Goal: Task Accomplishment & Management: Complete application form

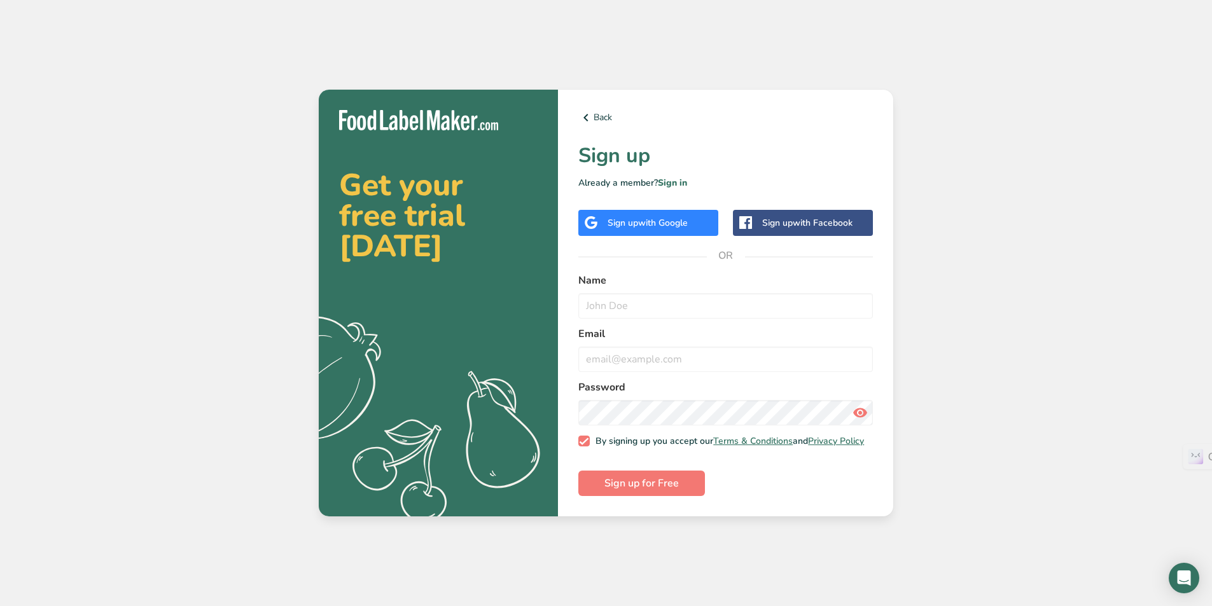
click at [664, 226] on div "Sign up with Google" at bounding box center [648, 223] width 140 height 26
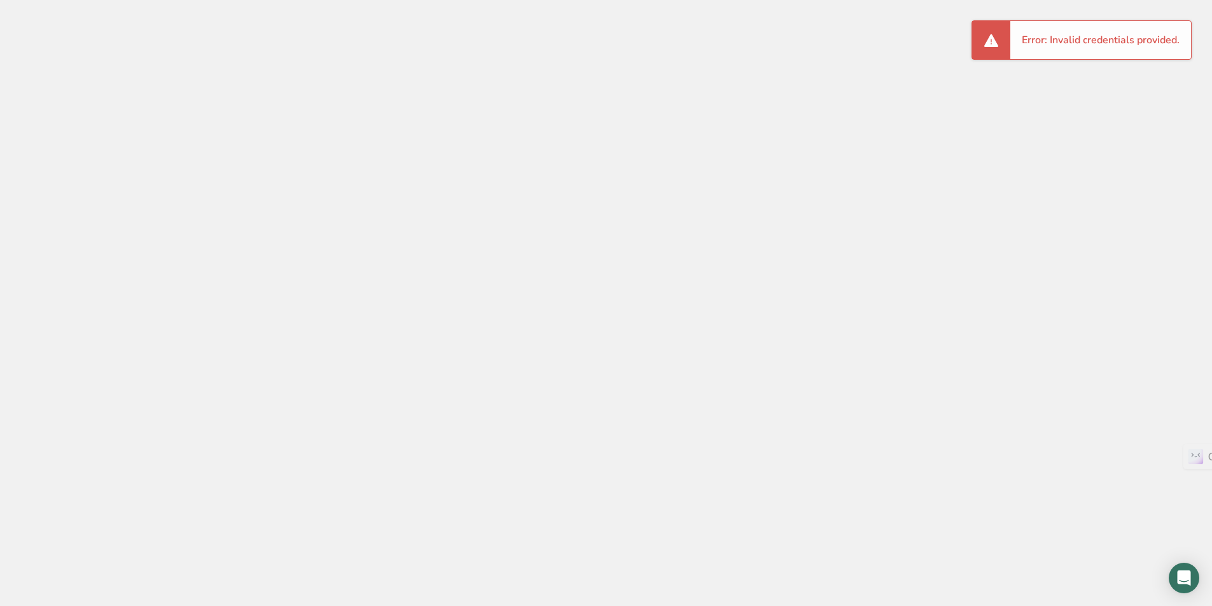
click at [257, 116] on div at bounding box center [606, 303] width 1212 height 606
click at [1198, 579] on body at bounding box center [606, 303] width 1212 height 606
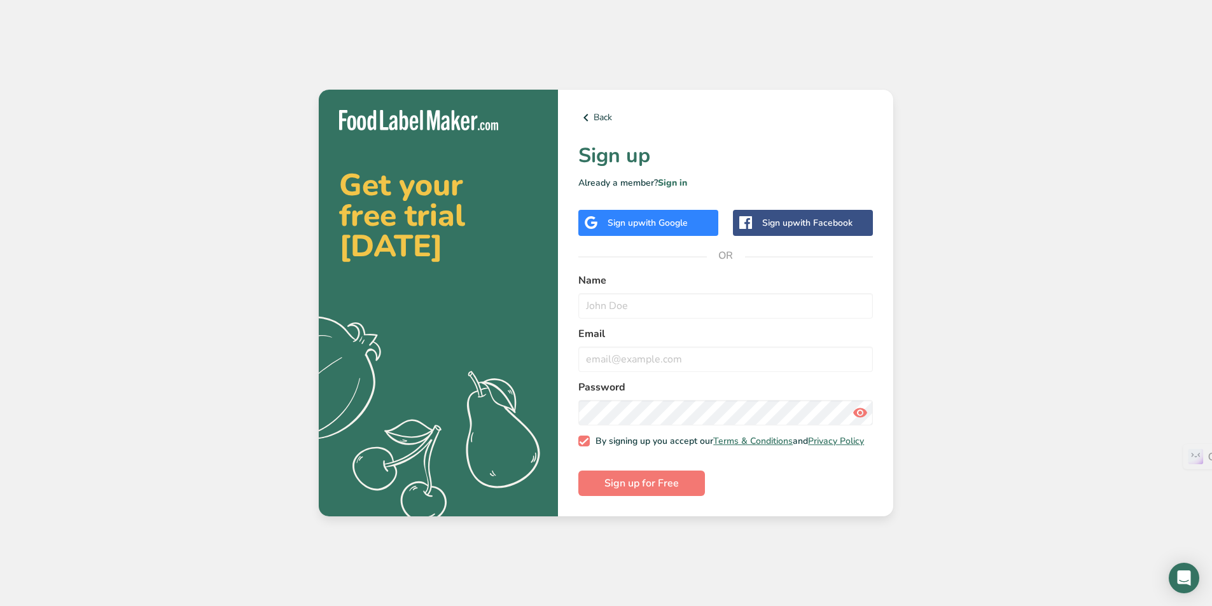
click at [660, 224] on span "with Google" at bounding box center [663, 223] width 50 height 12
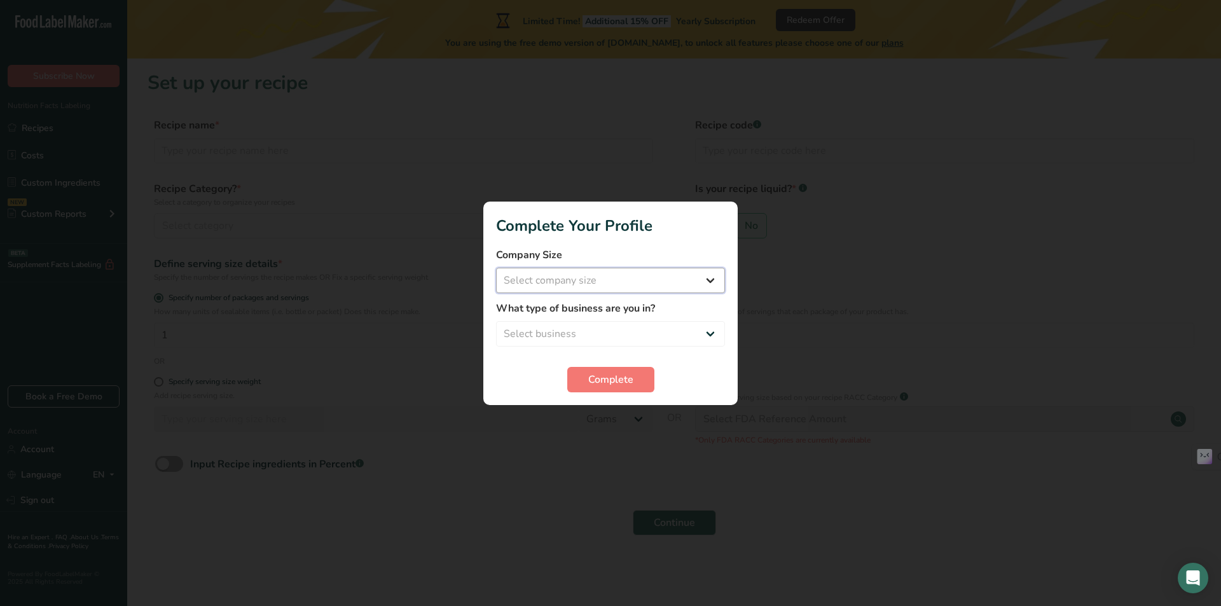
click at [577, 286] on select "Select company size" at bounding box center [610, 280] width 229 height 25
click at [703, 283] on select "Select company size" at bounding box center [610, 280] width 229 height 25
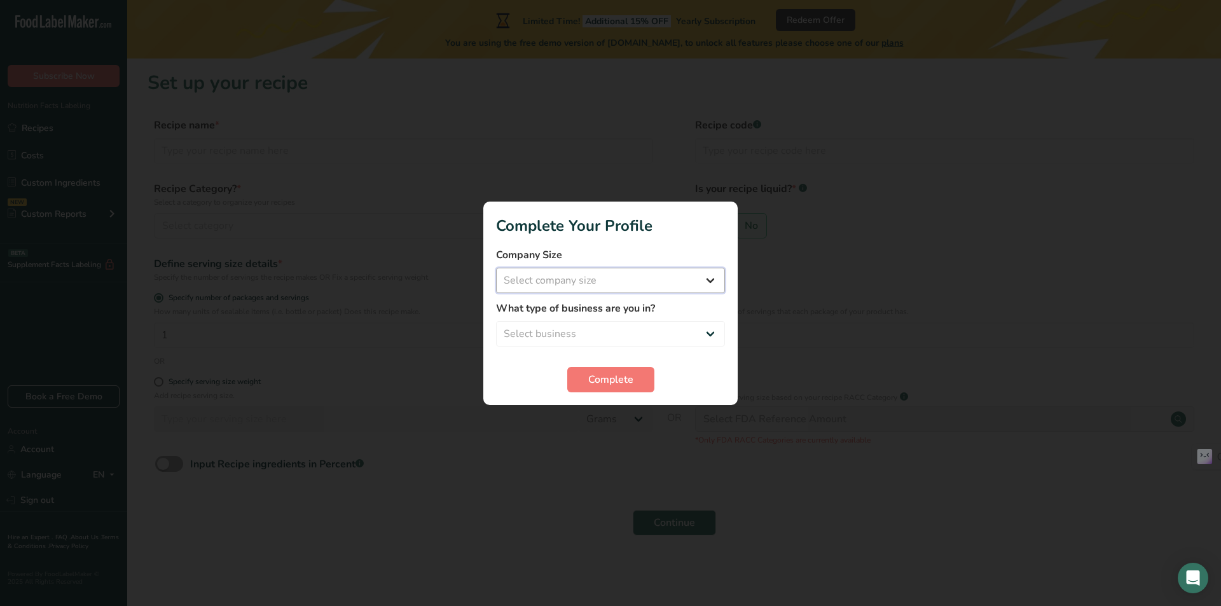
click at [711, 280] on select "Select company size" at bounding box center [610, 280] width 229 height 25
click at [648, 276] on select "Select company size" at bounding box center [610, 280] width 229 height 25
click at [637, 277] on select "Select company size" at bounding box center [610, 280] width 229 height 25
click at [694, 332] on select "Select business Packaged Food Manufacturer Restaurant & Cafe Bakery Meal Plans …" at bounding box center [610, 333] width 229 height 25
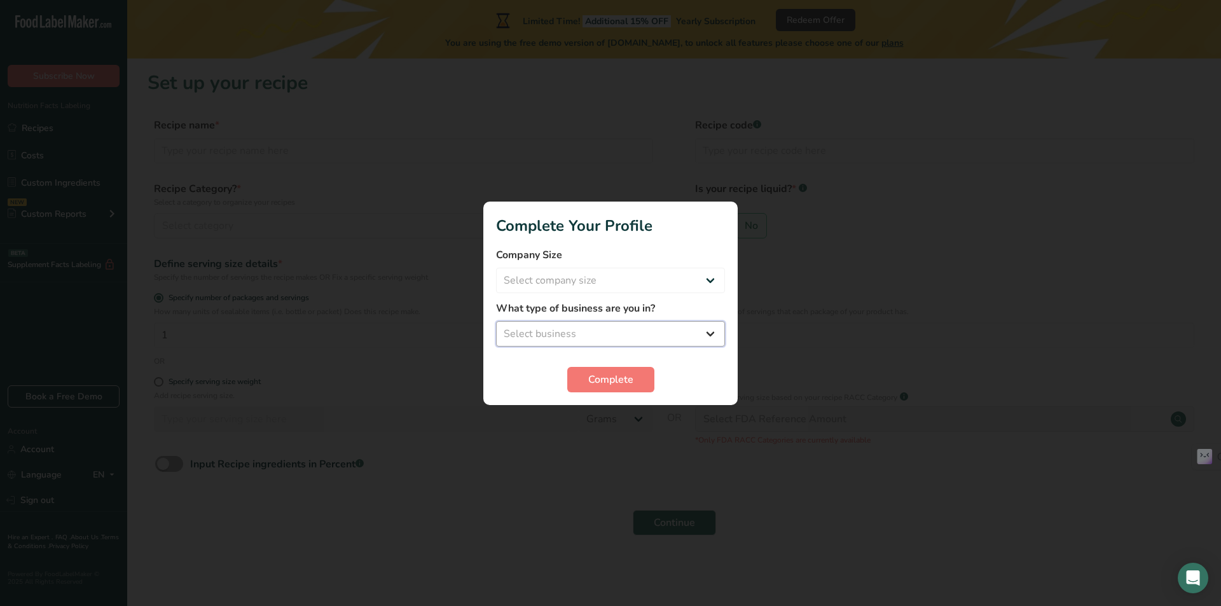
select select "1"
click at [496, 321] on select "Select business Packaged Food Manufacturer Restaurant & Cafe Bakery Meal Plans …" at bounding box center [610, 333] width 229 height 25
click at [592, 375] on span "Complete" at bounding box center [610, 379] width 45 height 15
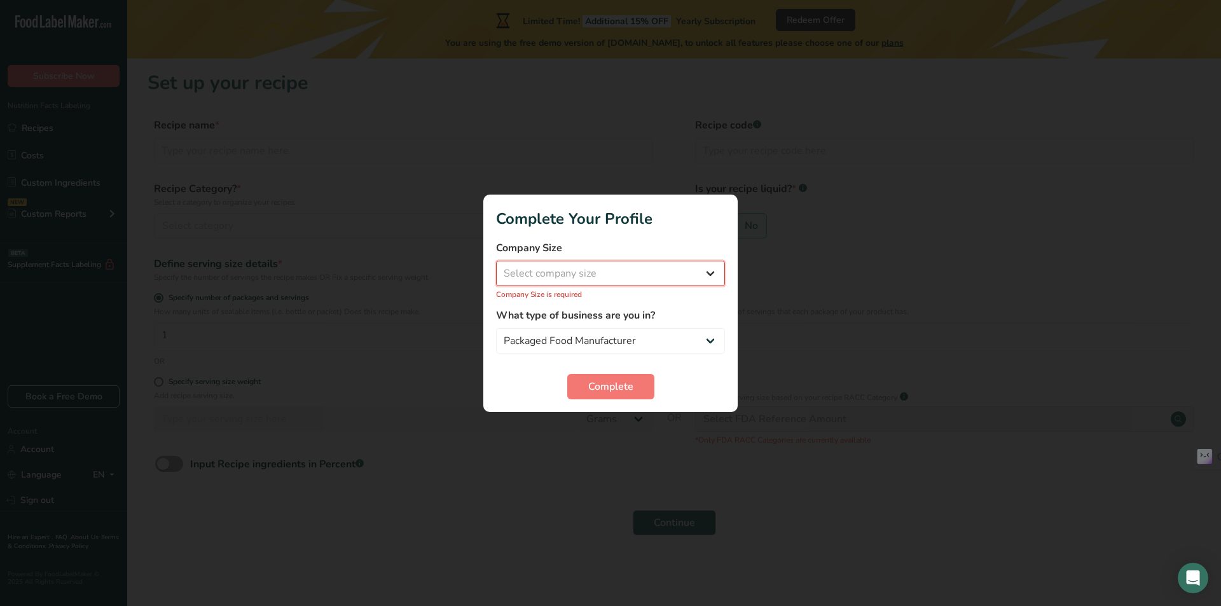
click at [602, 281] on select "Select company size Fewer than 10 Employees 10 to 50 Employees 51 to 500 Employ…" at bounding box center [610, 273] width 229 height 25
select select "1"
click at [496, 267] on select "Select company size Fewer than 10 Employees 10 to 50 Employees 51 to 500 Employ…" at bounding box center [610, 273] width 229 height 25
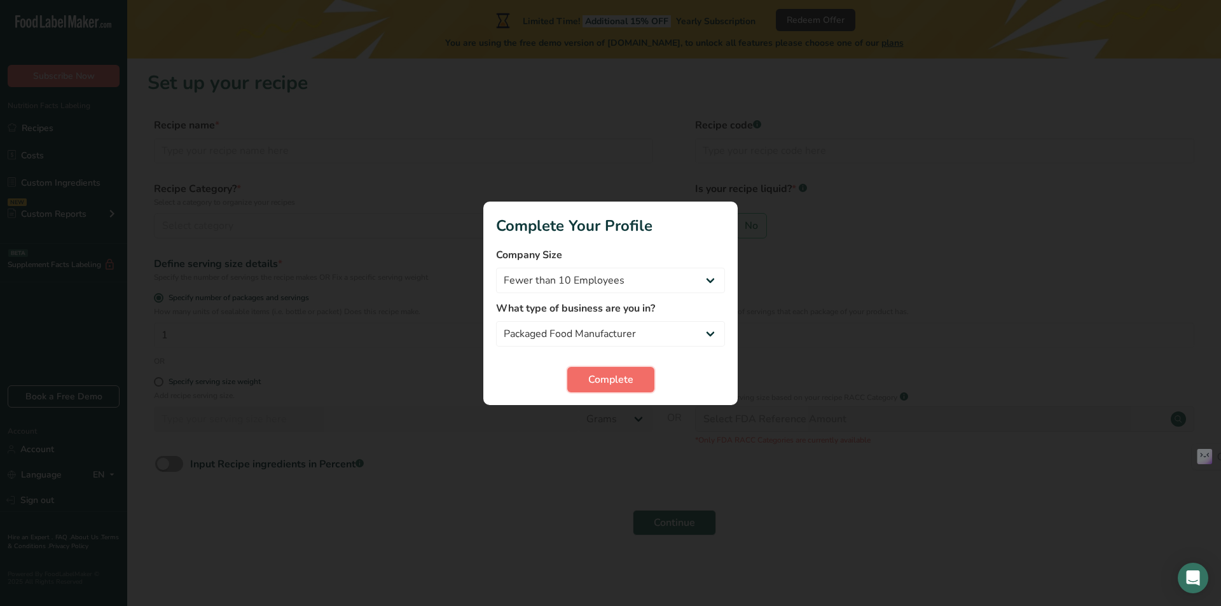
click at [594, 372] on span "Complete" at bounding box center [610, 379] width 45 height 15
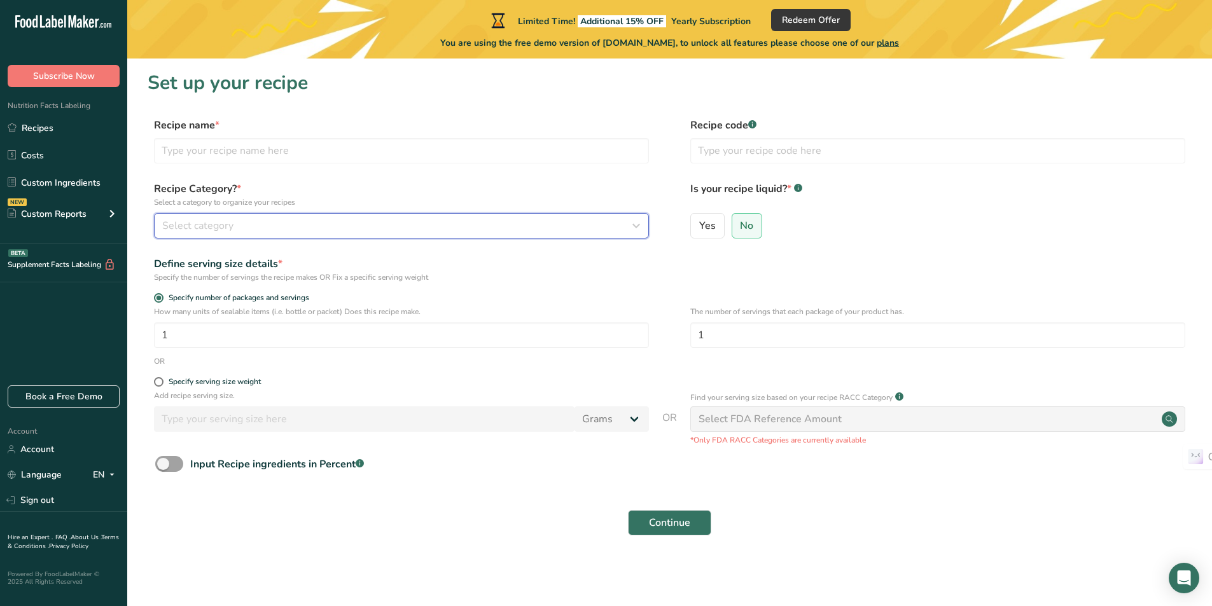
click at [207, 221] on span "Select category" at bounding box center [197, 225] width 71 height 15
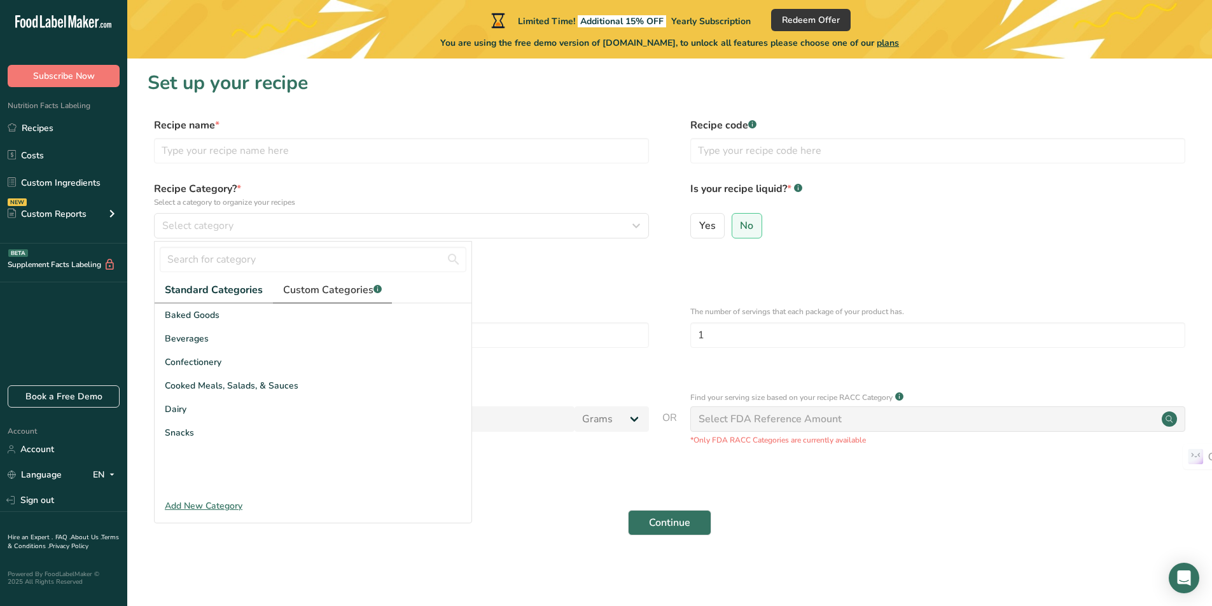
click at [301, 287] on span "Custom Categories .a-a{fill:#347362;}.b-a{fill:#fff;}" at bounding box center [332, 289] width 99 height 15
click at [280, 360] on div at bounding box center [313, 398] width 317 height 191
click at [232, 284] on span "Standard Categories" at bounding box center [213, 289] width 97 height 15
click at [190, 435] on span "Snacks" at bounding box center [179, 432] width 29 height 13
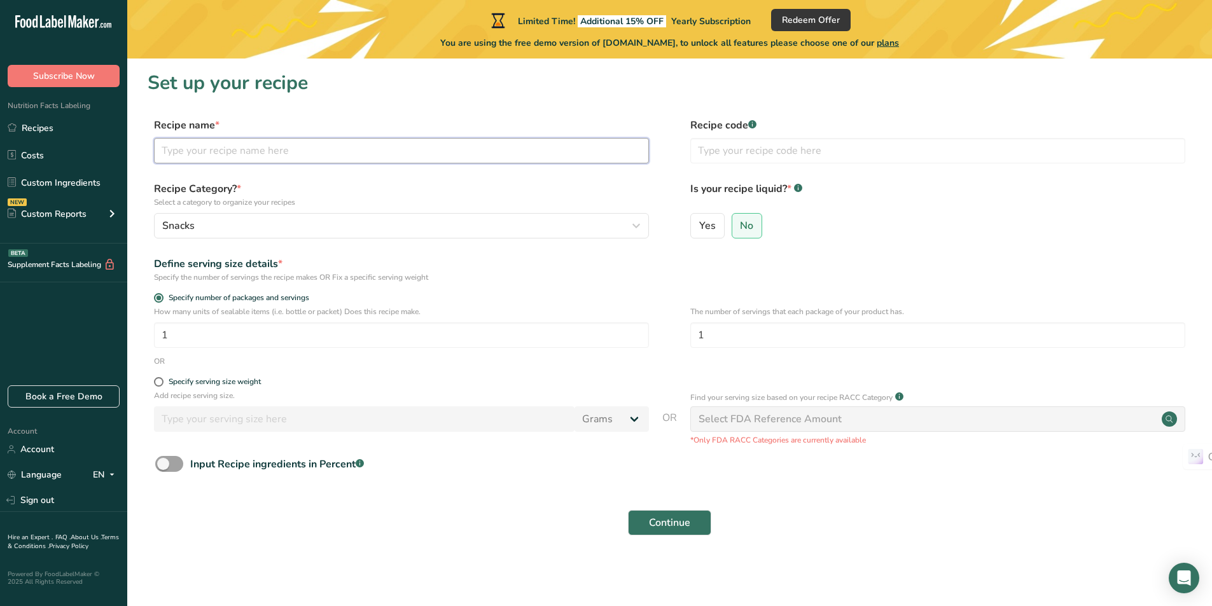
click at [224, 142] on input "text" at bounding box center [401, 150] width 495 height 25
type input "kajur"
click at [158, 382] on span at bounding box center [159, 382] width 10 height 10
click at [158, 382] on input "Specify serving size weight" at bounding box center [158, 382] width 8 height 8
radio input "true"
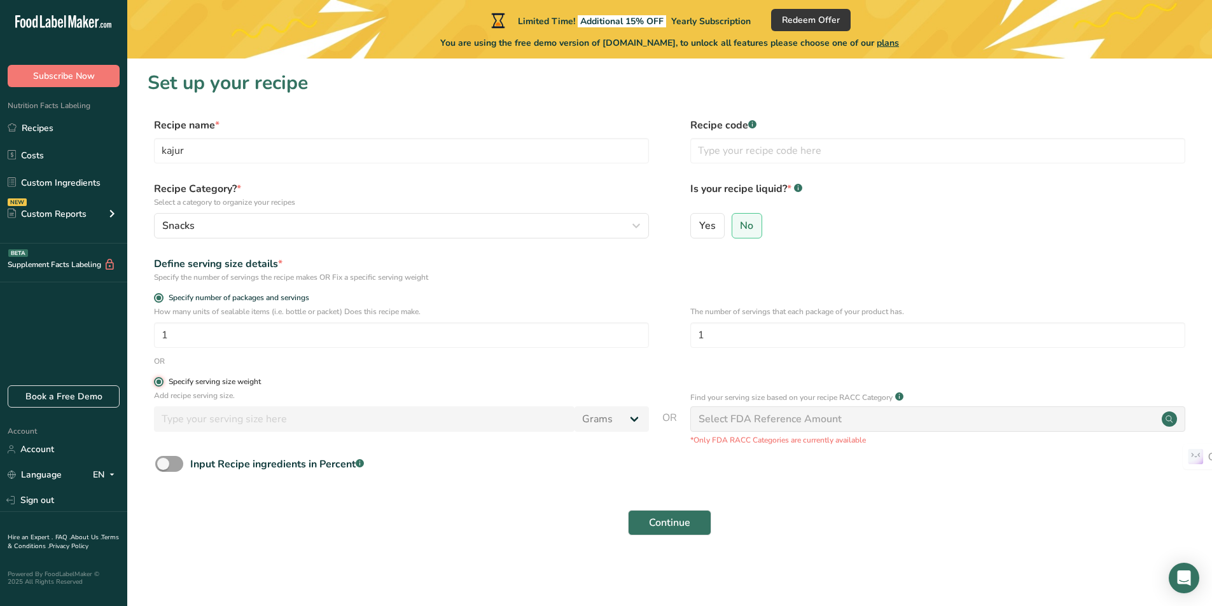
radio input "false"
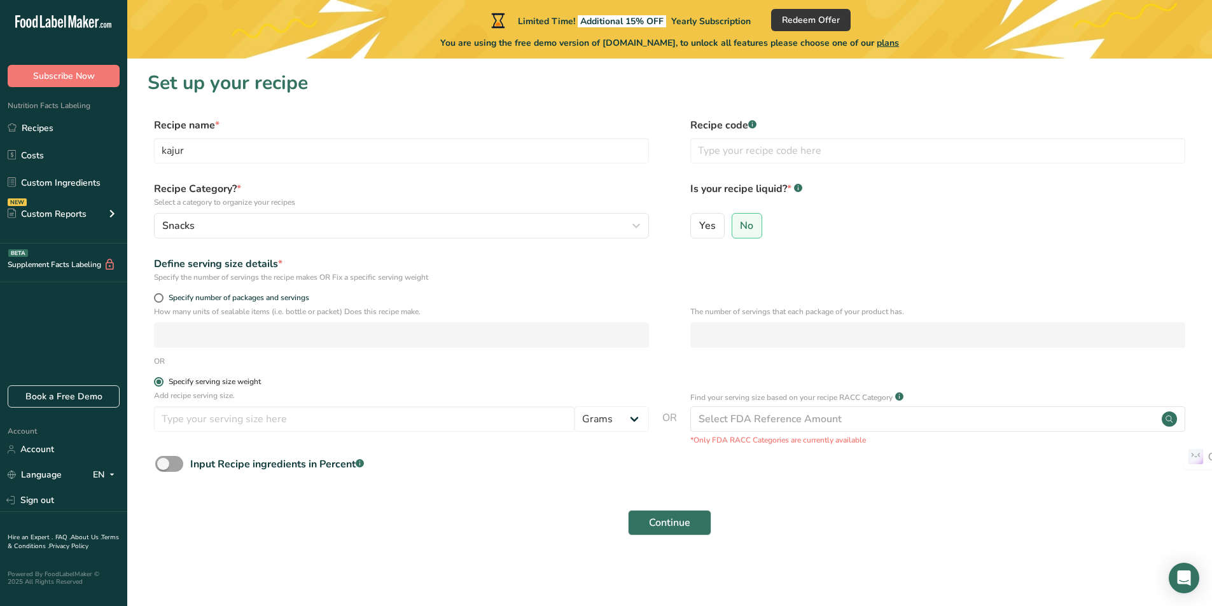
click at [163, 382] on label "Specify serving size weight" at bounding box center [401, 382] width 495 height 10
click at [162, 382] on input "Specify serving size weight" at bounding box center [158, 382] width 8 height 8
click at [191, 420] on input "number" at bounding box center [364, 418] width 420 height 25
type input "250"
click at [457, 317] on p "How many units of sealable items (i.e. bottle or packet) Does this recipe make." at bounding box center [401, 311] width 495 height 11
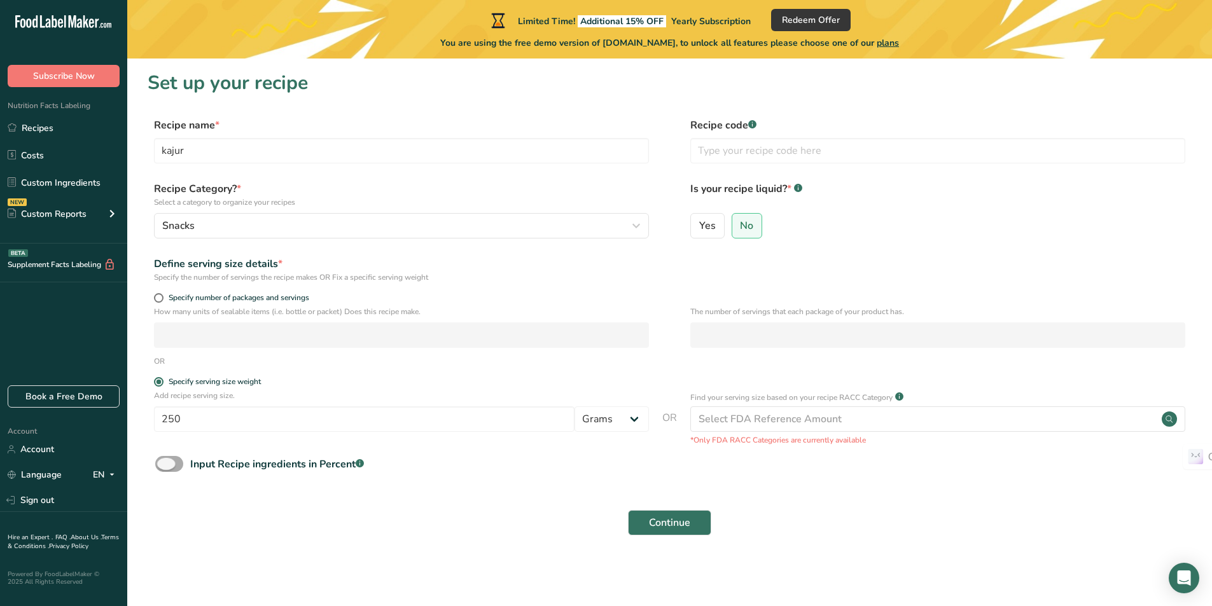
click at [165, 461] on span at bounding box center [169, 464] width 28 height 16
click at [163, 461] on input "Input Recipe ingredients in Percent .a-a{fill:#347362;}.b-a{fill:#fff;}" at bounding box center [159, 464] width 8 height 8
checkbox input "true"
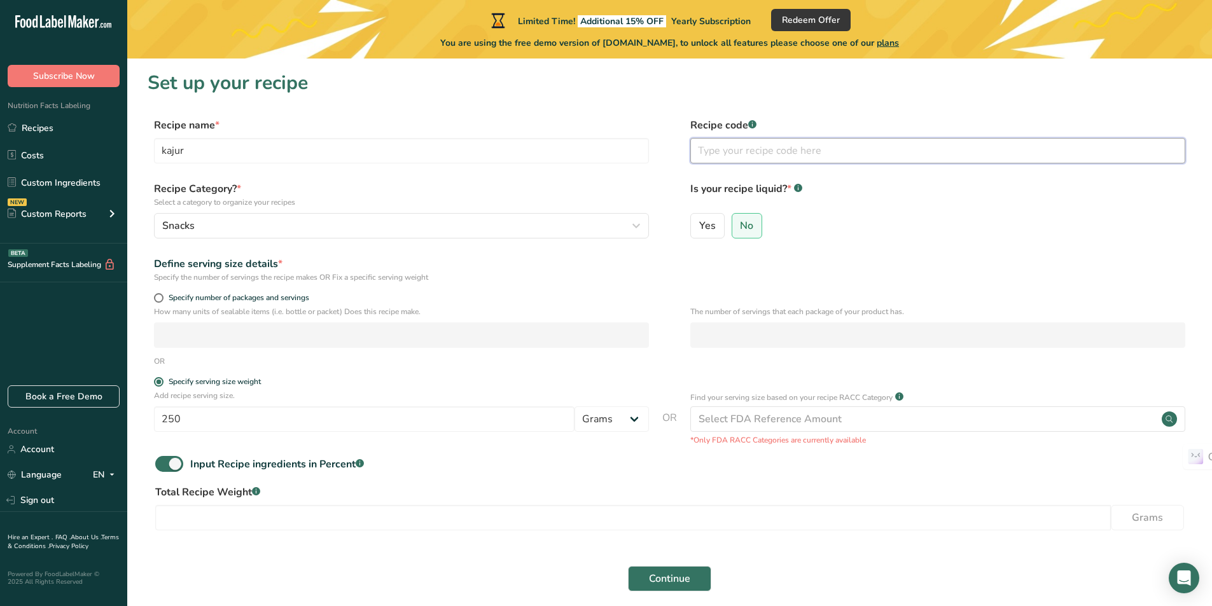
click at [731, 155] on input "text" at bounding box center [937, 150] width 495 height 25
click at [748, 229] on span "No" at bounding box center [746, 225] width 13 height 13
click at [740, 229] on input "No" at bounding box center [736, 225] width 8 height 8
click at [637, 417] on select "Grams kg mg mcg lb oz l mL fl oz tbsp tsp cup qt gallon" at bounding box center [611, 418] width 74 height 25
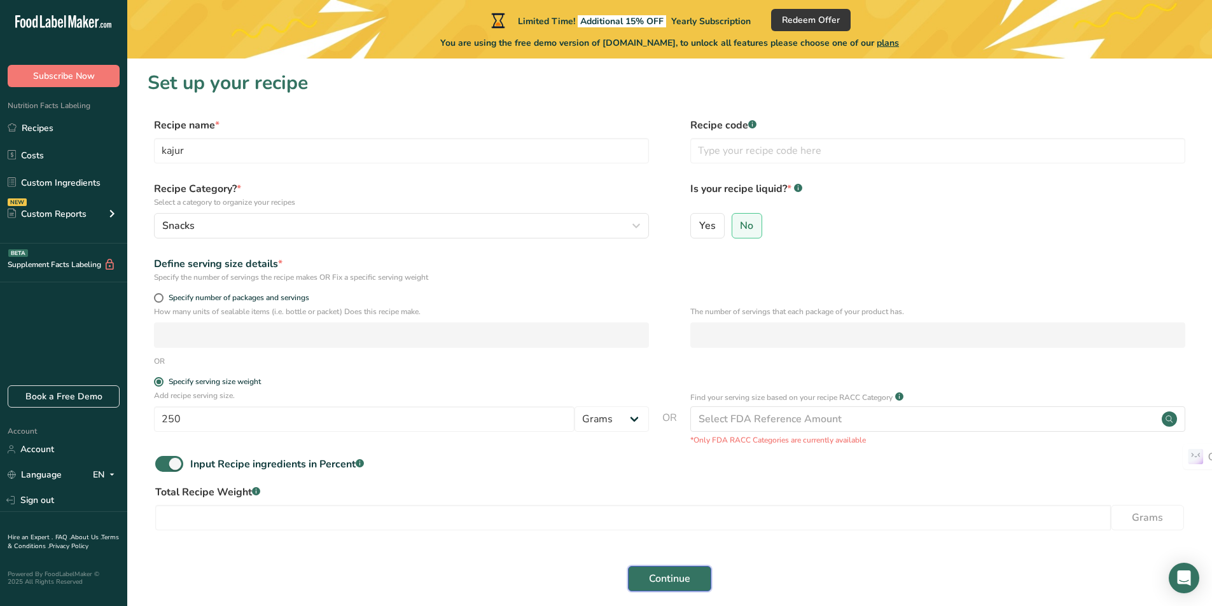
click at [646, 574] on button "Continue" at bounding box center [669, 578] width 83 height 25
click at [331, 521] on input "number" at bounding box center [632, 517] width 955 height 25
type input "250"
click at [635, 581] on button "Continue" at bounding box center [669, 578] width 83 height 25
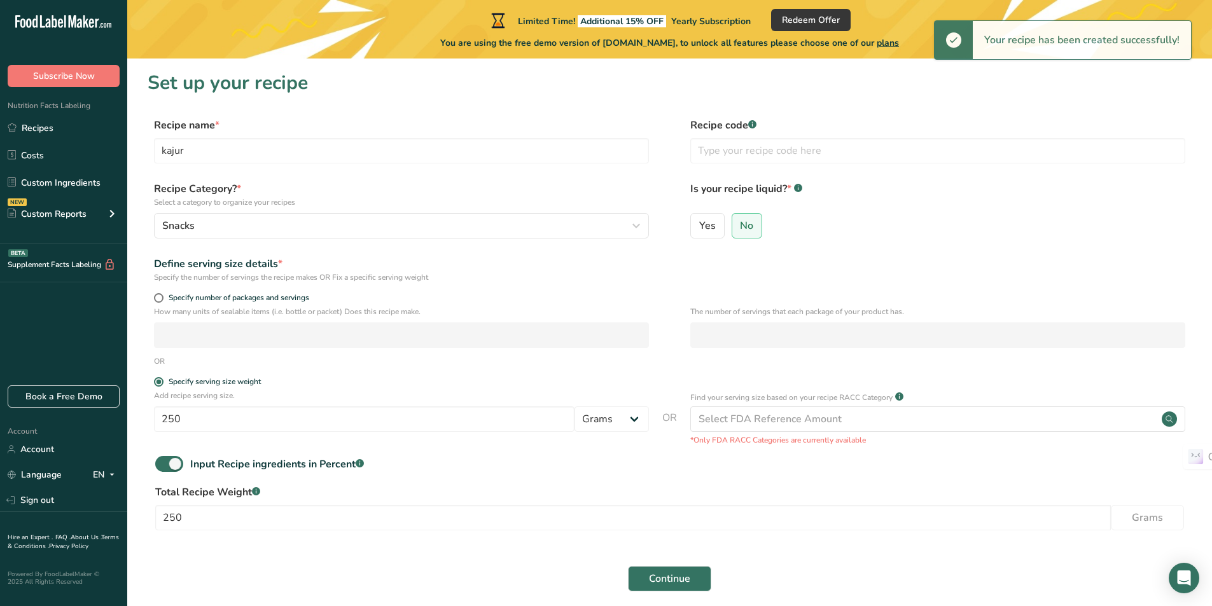
click at [1027, 43] on div "Your recipe has been created successfully!" at bounding box center [1082, 40] width 218 height 38
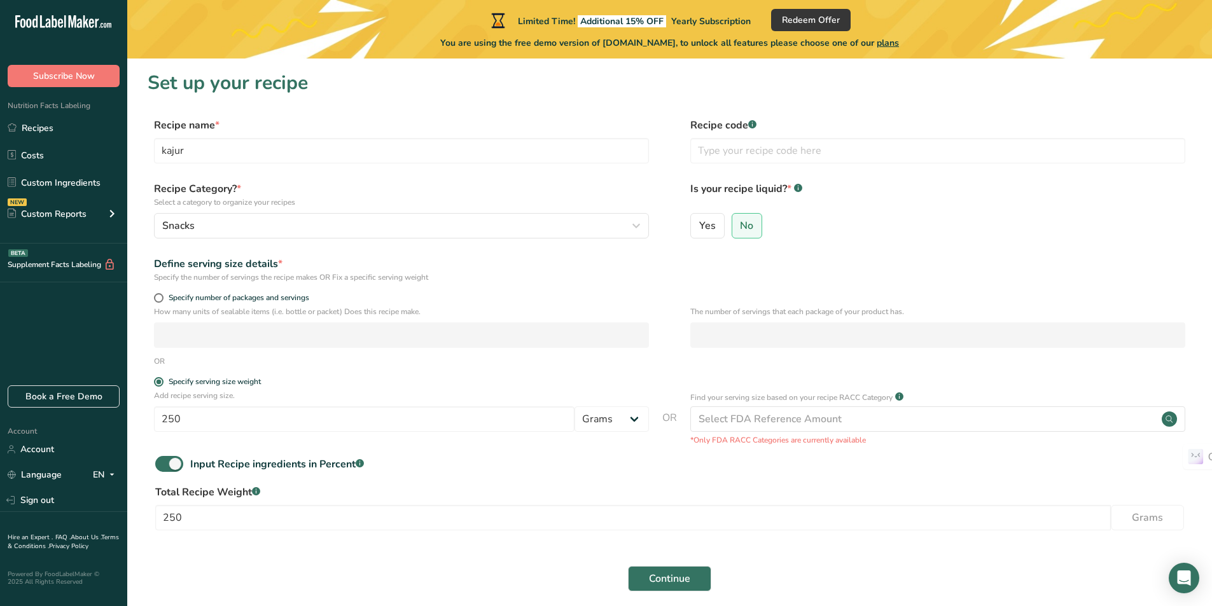
scroll to position [54, 0]
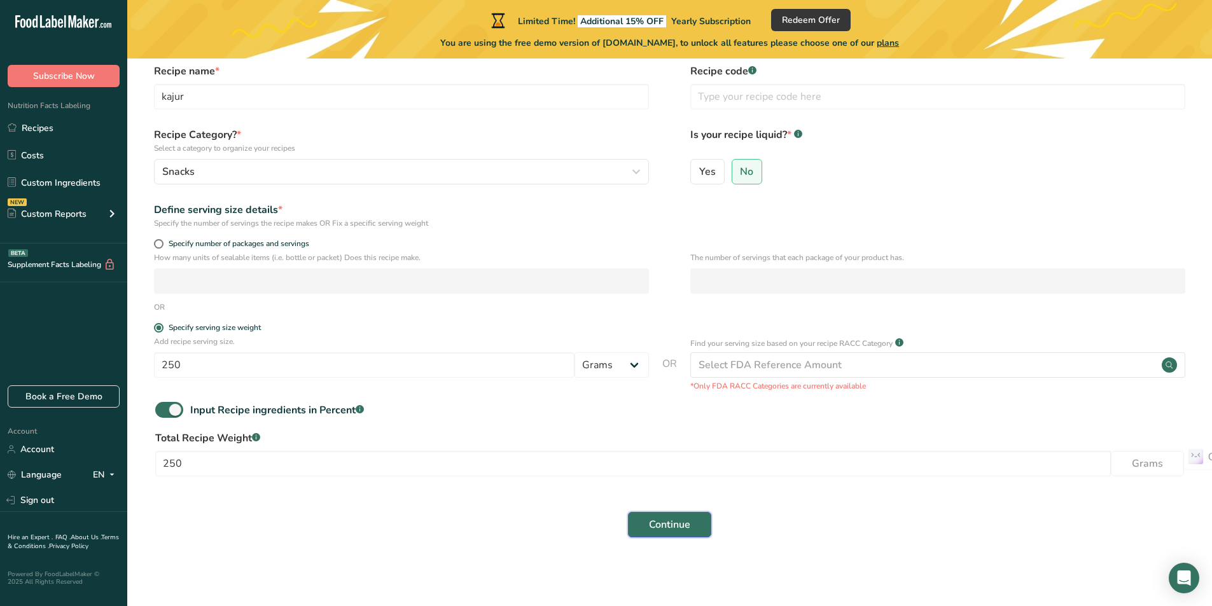
click at [662, 517] on span "Continue" at bounding box center [669, 524] width 41 height 15
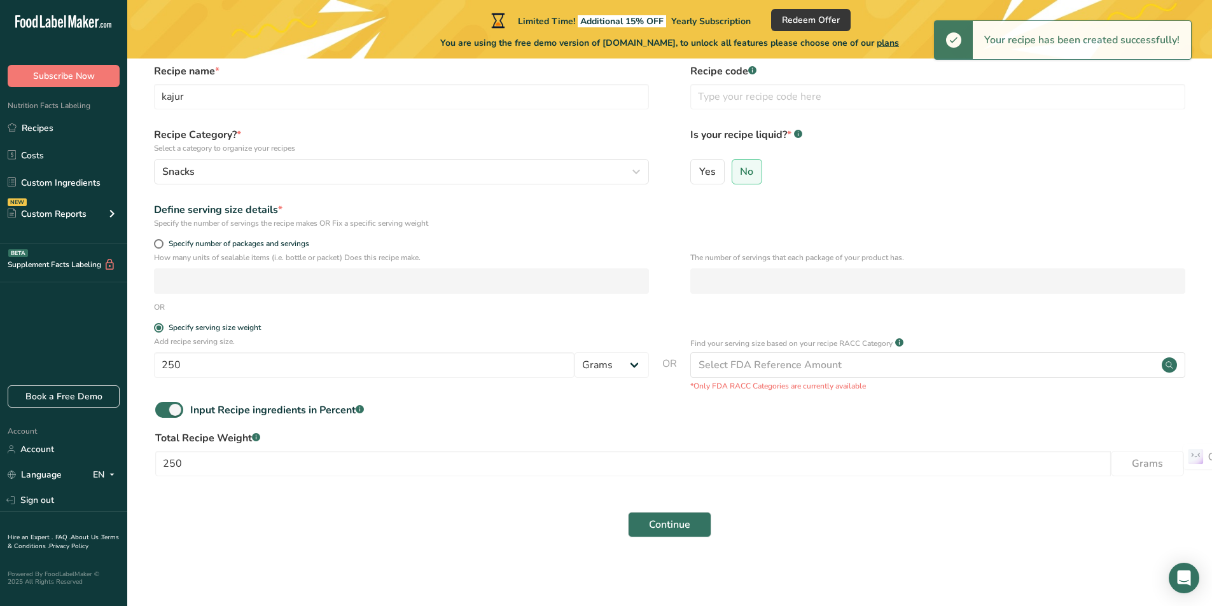
click at [1068, 39] on div "Your recipe has been created successfully!" at bounding box center [1082, 40] width 218 height 38
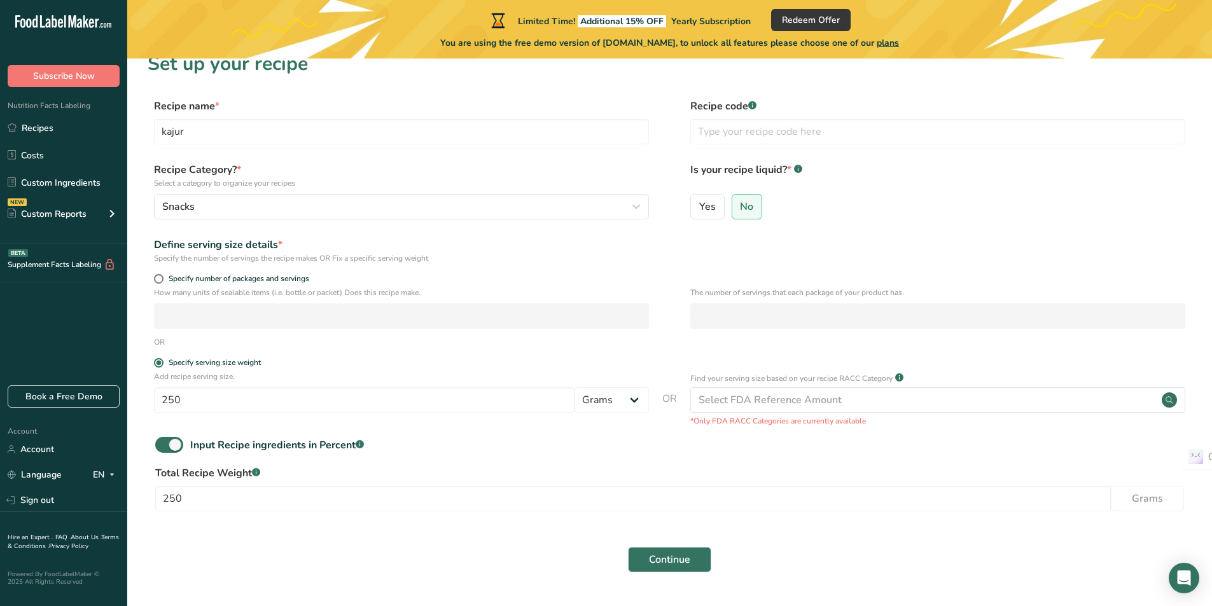
scroll to position [0, 0]
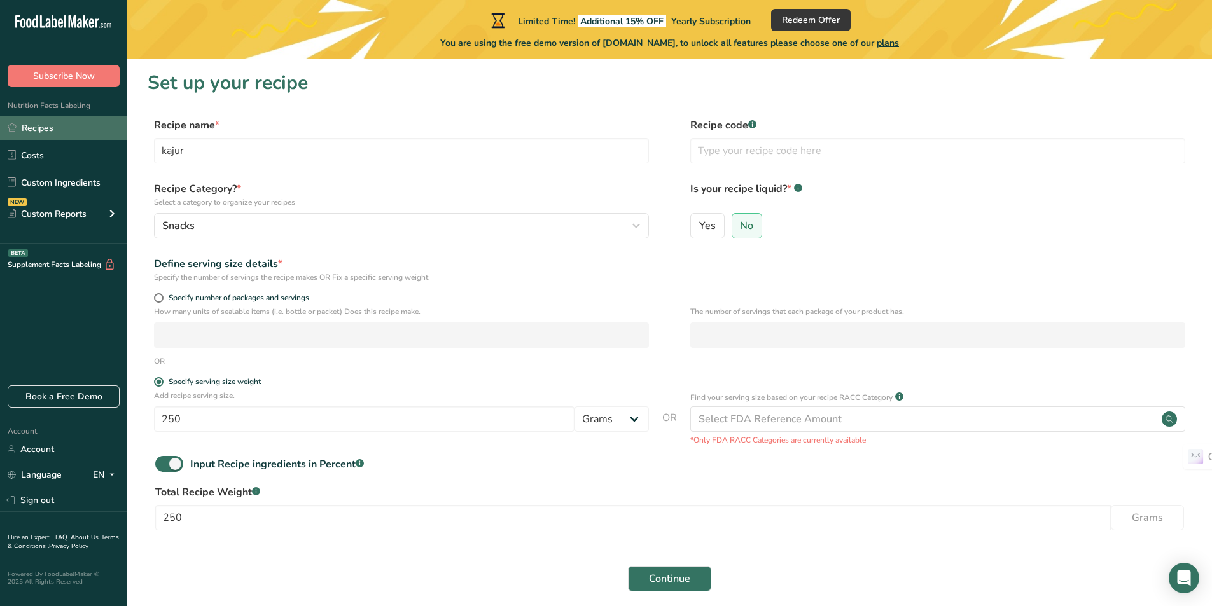
click at [27, 131] on link "Recipes" at bounding box center [63, 128] width 127 height 24
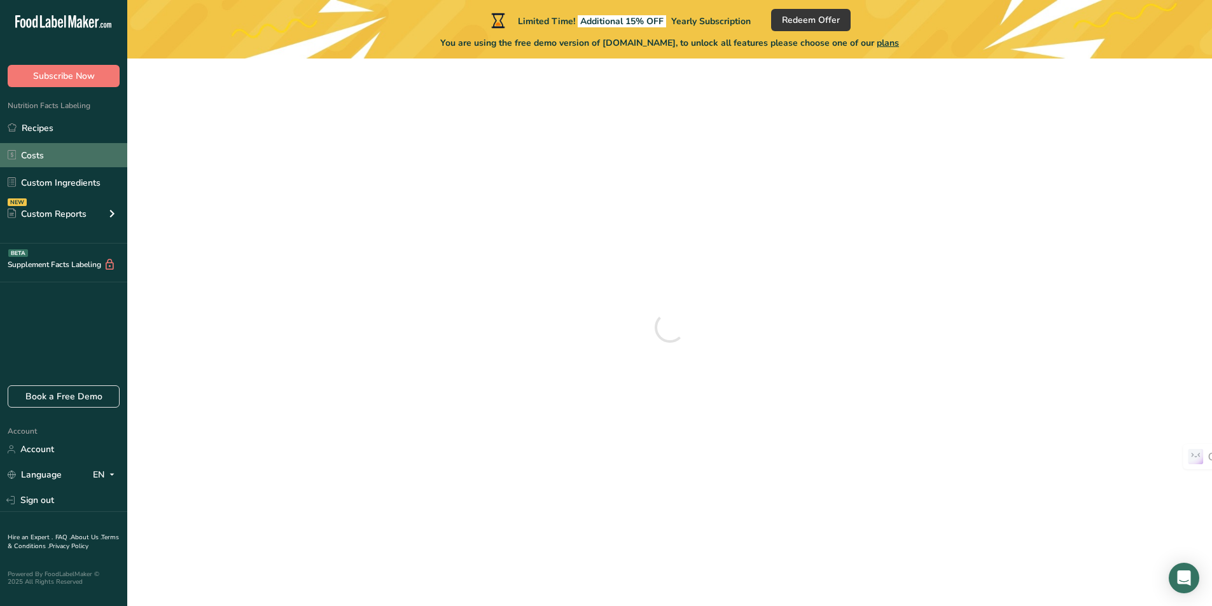
click at [28, 161] on link "Costs" at bounding box center [63, 155] width 127 height 24
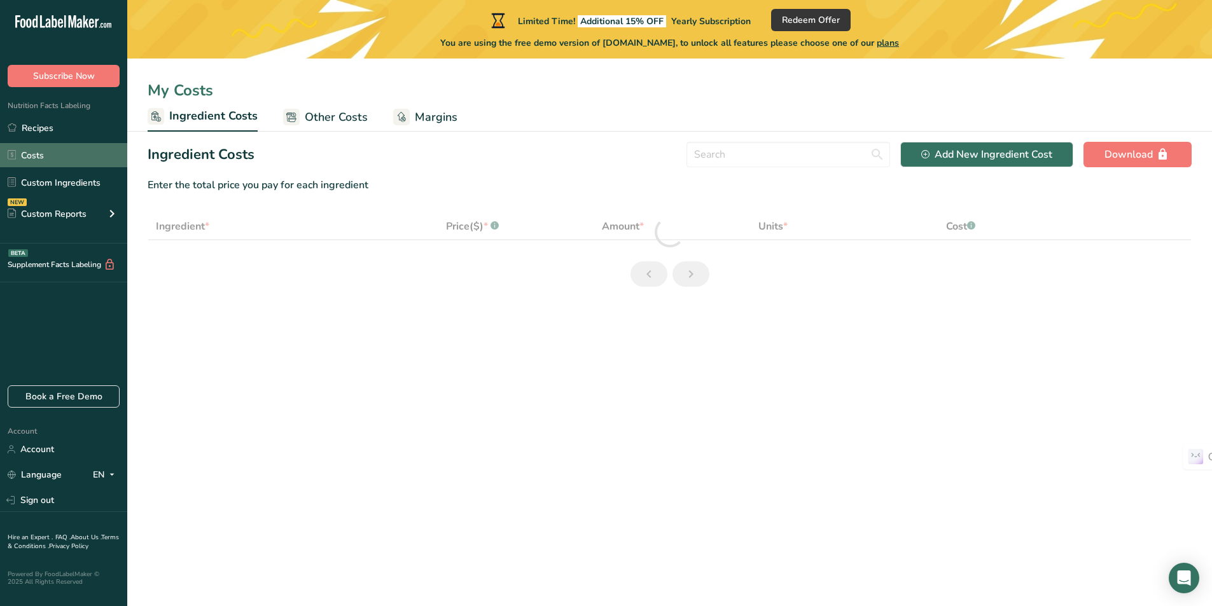
select select "1"
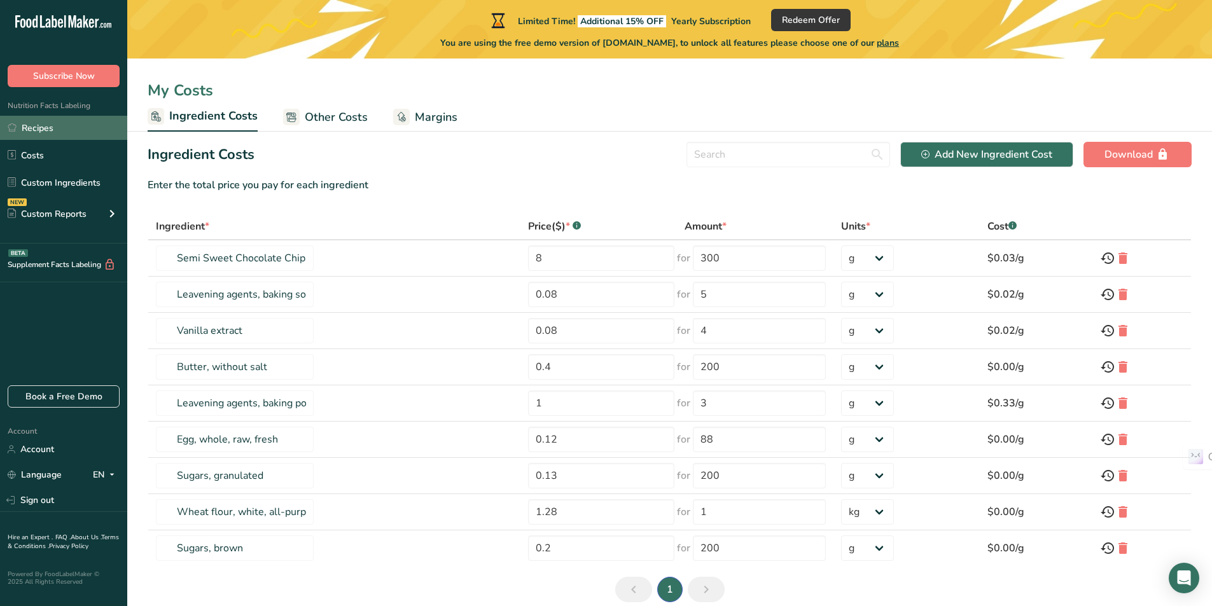
click at [57, 134] on link "Recipes" at bounding box center [63, 128] width 127 height 24
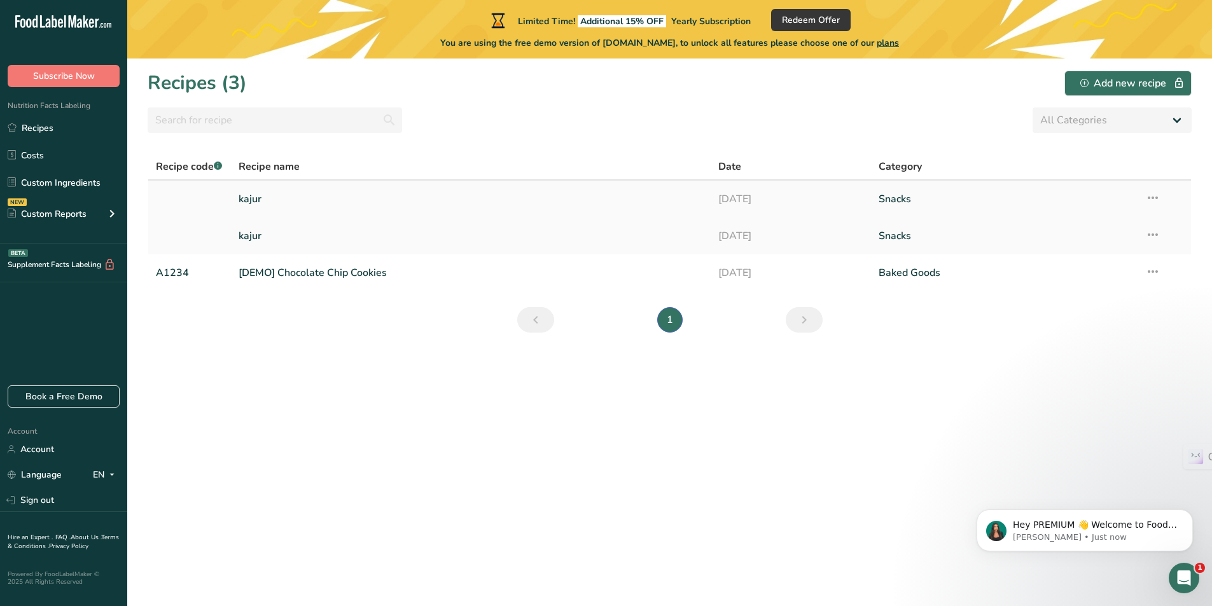
click at [585, 197] on link "kajur" at bounding box center [471, 199] width 465 height 27
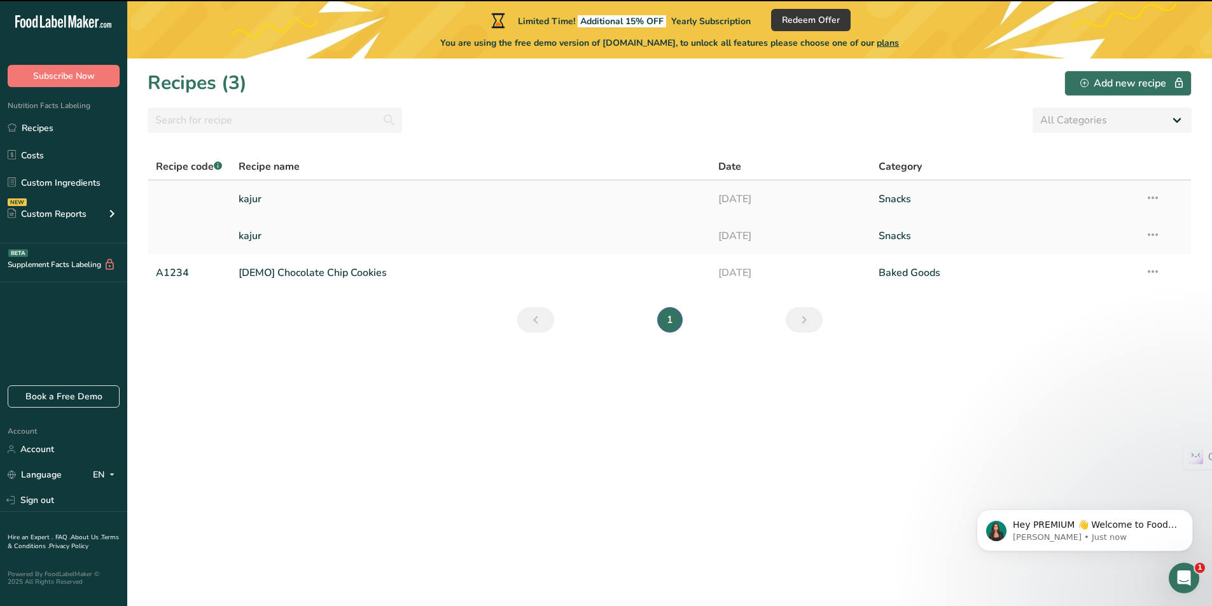
click at [270, 189] on link "kajur" at bounding box center [471, 199] width 465 height 27
click at [1151, 195] on icon at bounding box center [1152, 197] width 15 height 23
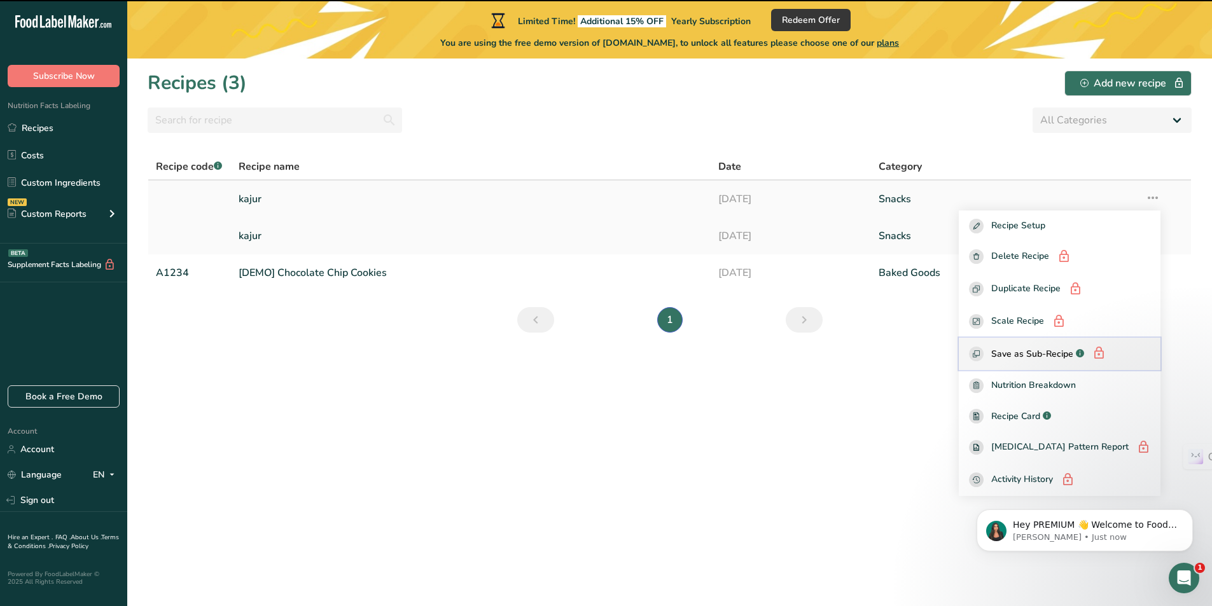
click at [1033, 358] on span "Save as Sub-Recipe" at bounding box center [1032, 353] width 82 height 13
click at [1098, 363] on button "Save as Sub-Recipe .a-a{fill:#347362;}.b-a{fill:#fff;}" at bounding box center [1060, 354] width 202 height 32
click at [851, 391] on section "Recipes (3) Add new recipe All Categories Baked Goods [GEOGRAPHIC_DATA] Confect…" at bounding box center [669, 333] width 1085 height 548
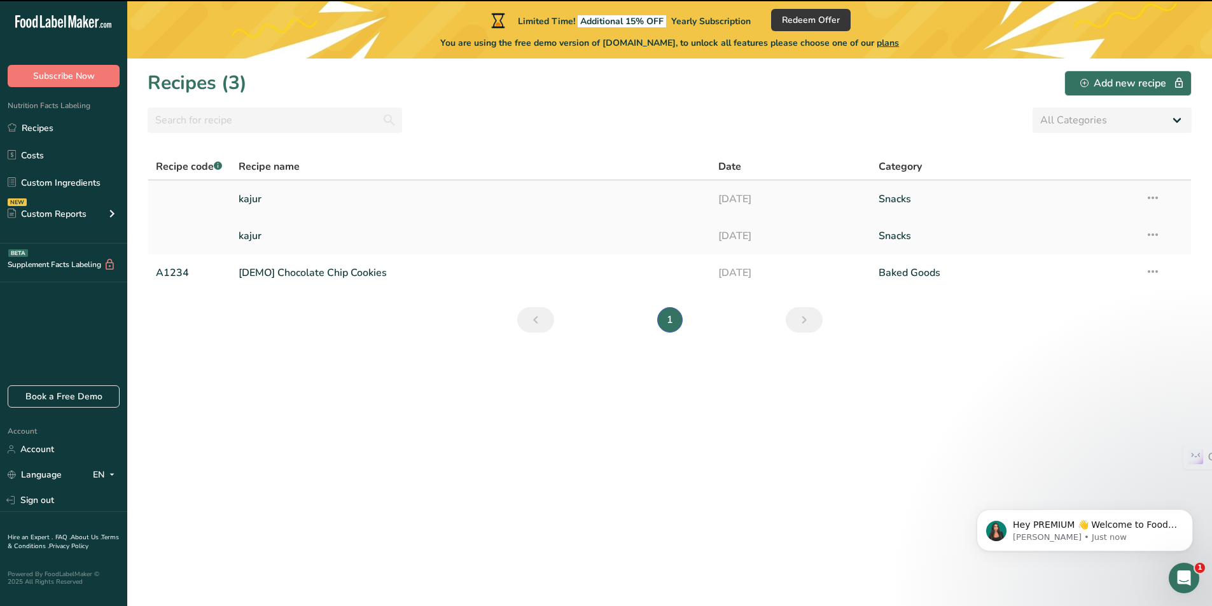
click at [756, 204] on link "[DATE]" at bounding box center [790, 199] width 145 height 27
click at [1159, 192] on icon at bounding box center [1152, 197] width 15 height 23
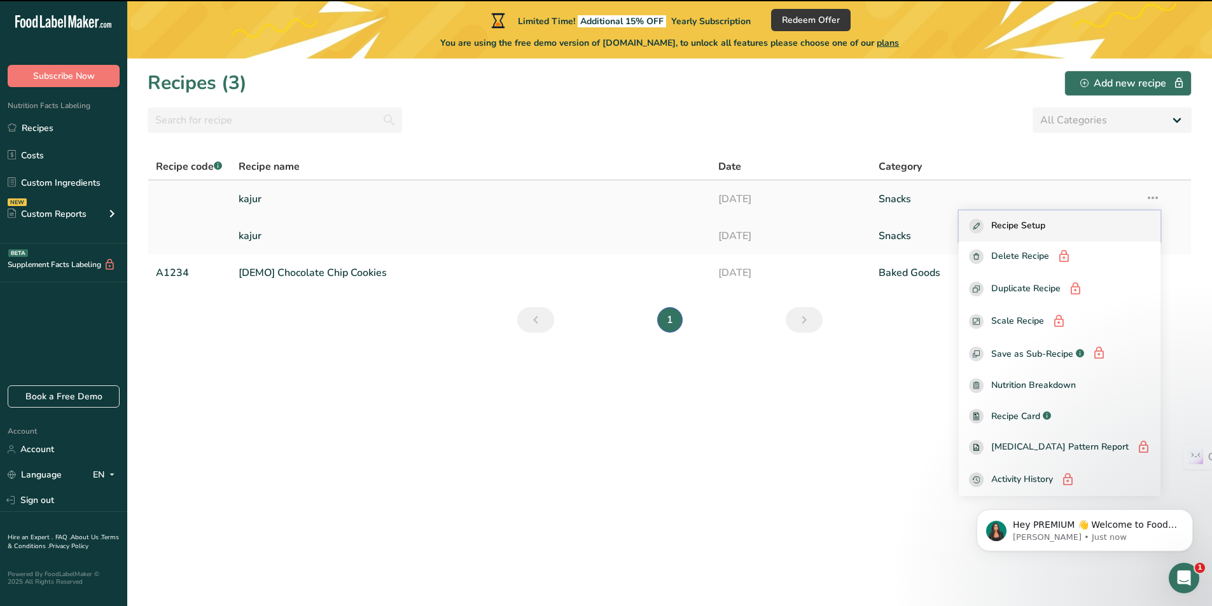
click at [1045, 220] on span "Recipe Setup" at bounding box center [1018, 226] width 54 height 15
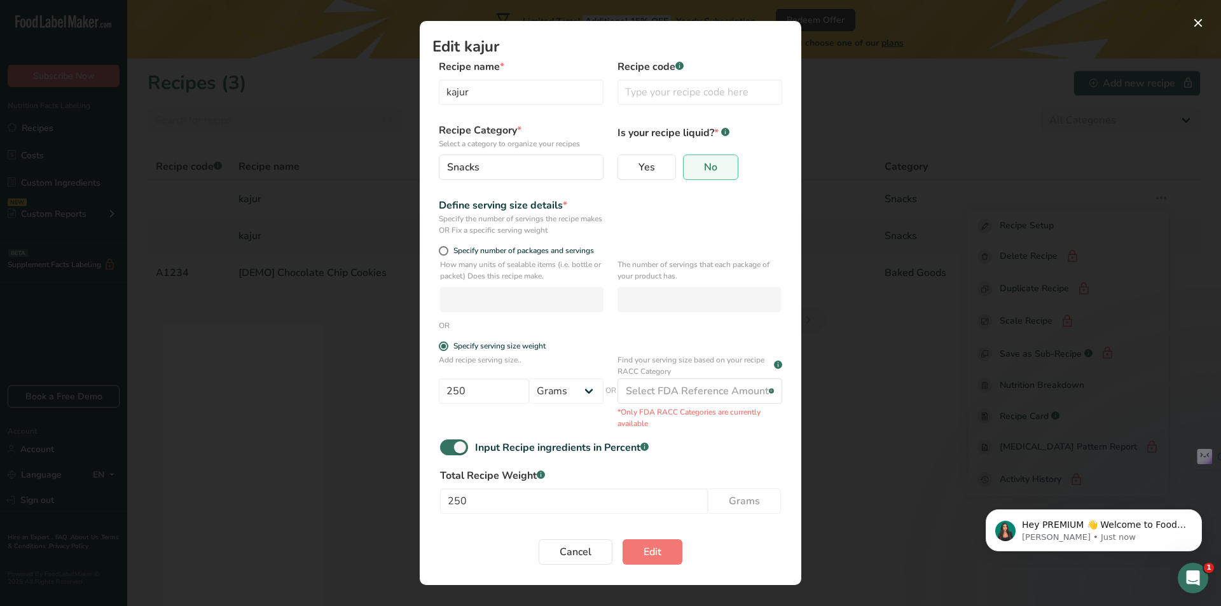
click at [867, 334] on div "Edit Recipe Modal" at bounding box center [610, 303] width 1221 height 606
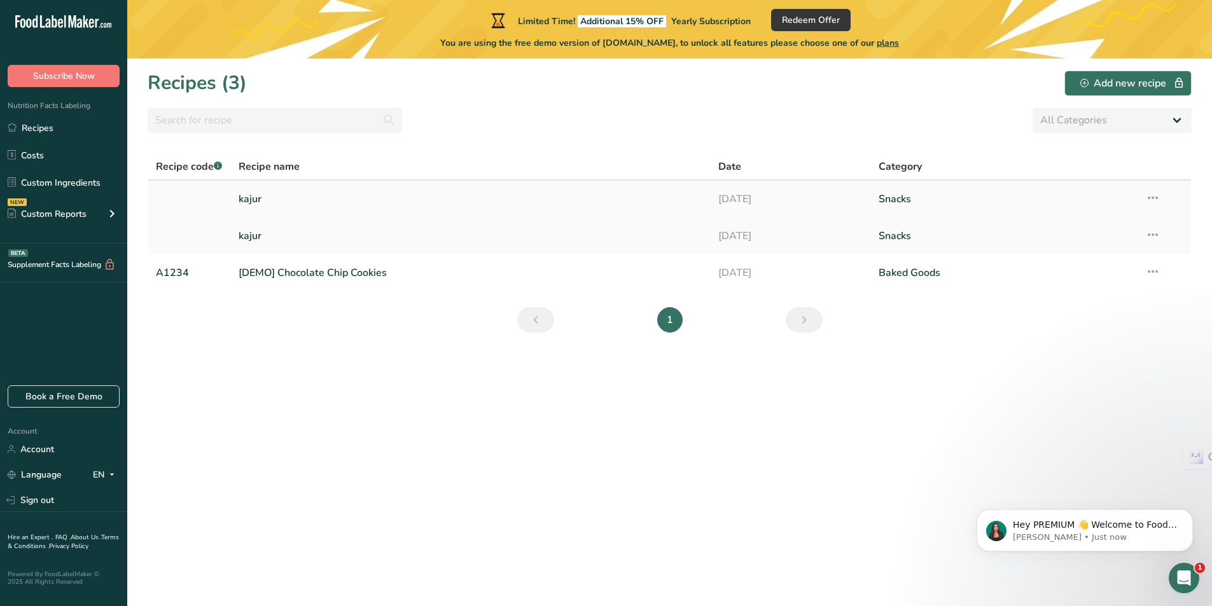
click at [1149, 195] on icon at bounding box center [1152, 197] width 15 height 23
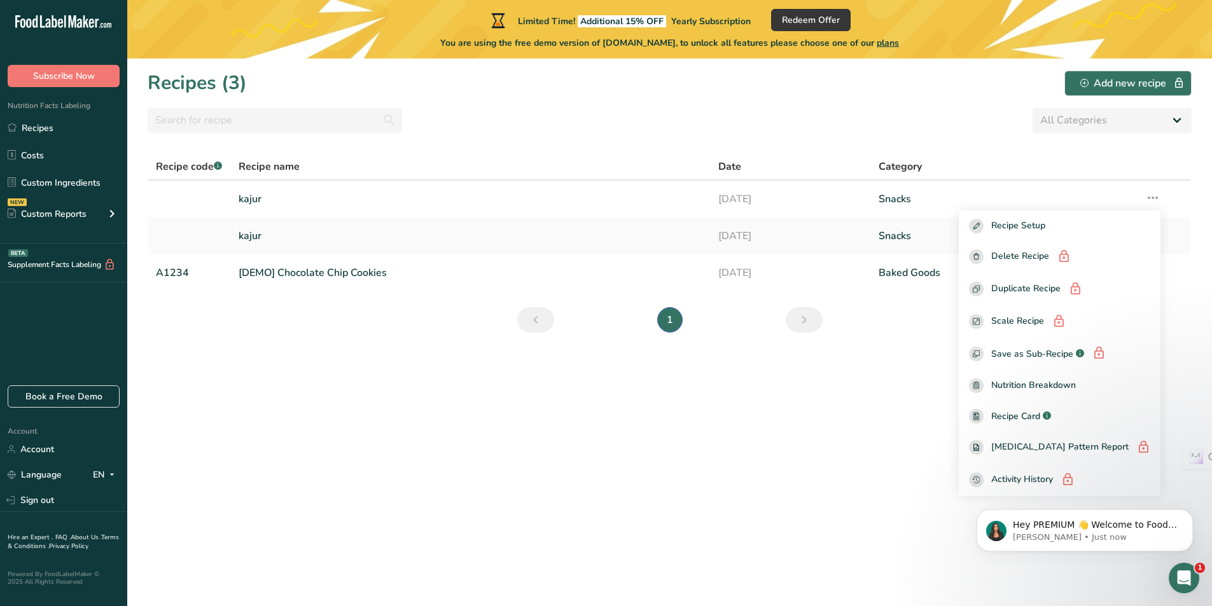
click at [772, 363] on section "Recipes (3) Add new recipe All Categories Baked Goods [GEOGRAPHIC_DATA] Confect…" at bounding box center [669, 333] width 1085 height 548
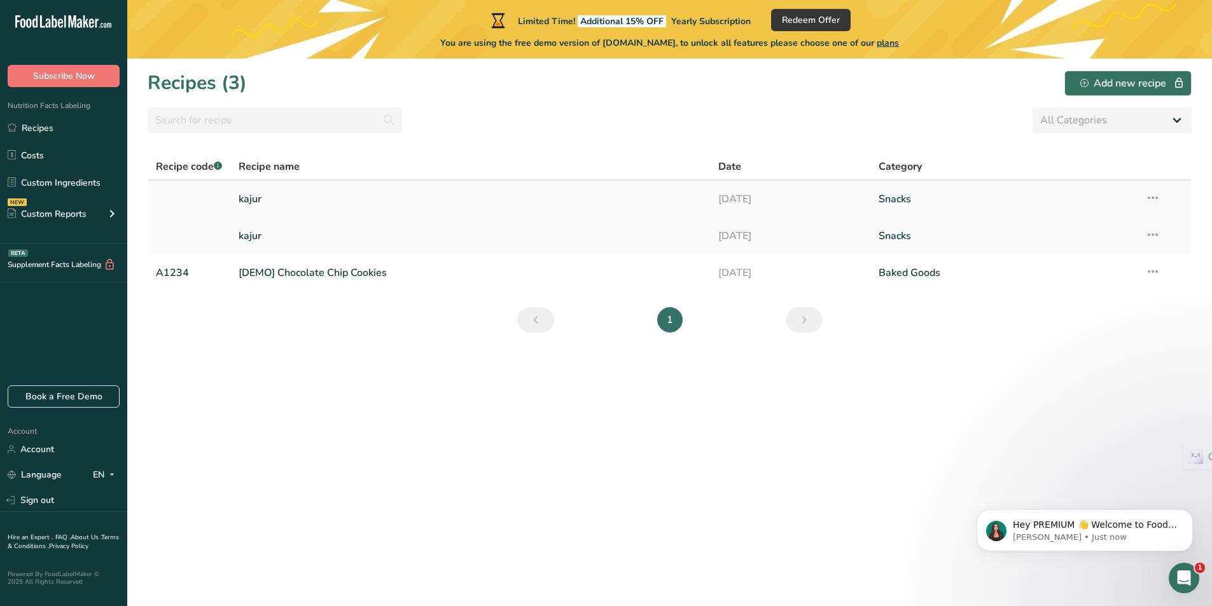
click at [1156, 201] on icon at bounding box center [1152, 197] width 15 height 23
click at [1149, 195] on icon at bounding box center [1152, 197] width 15 height 23
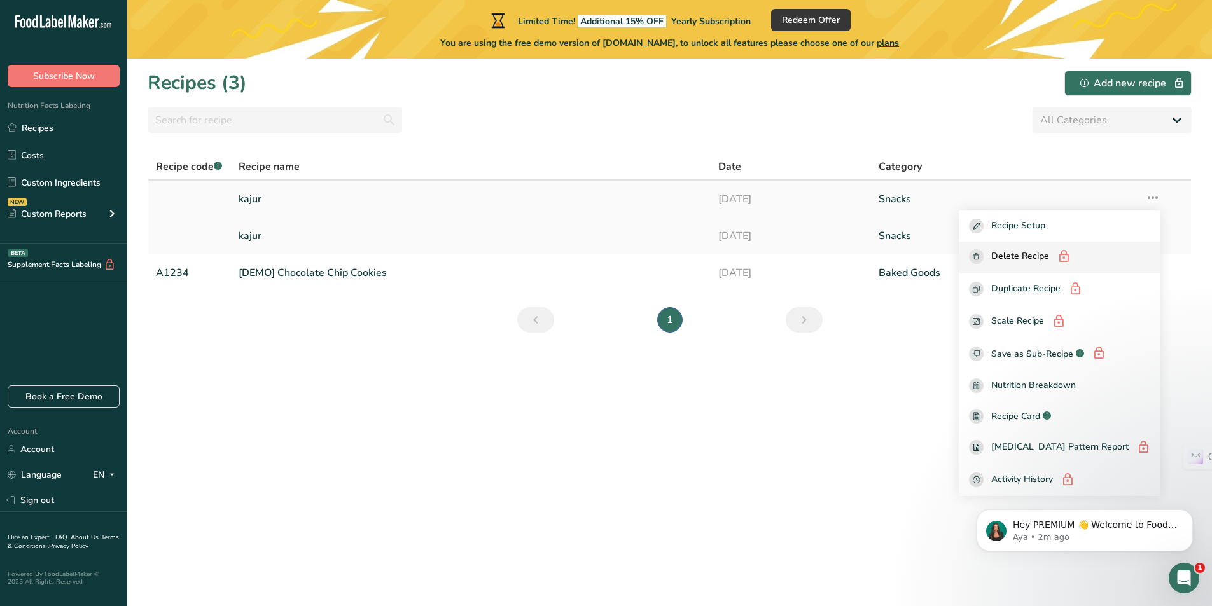
drag, startPoint x: 909, startPoint y: 340, endPoint x: 1009, endPoint y: 272, distance: 121.2
click at [909, 339] on section "Recipes (3) Add new recipe All Categories Baked Goods [GEOGRAPHIC_DATA] Confect…" at bounding box center [669, 333] width 1085 height 548
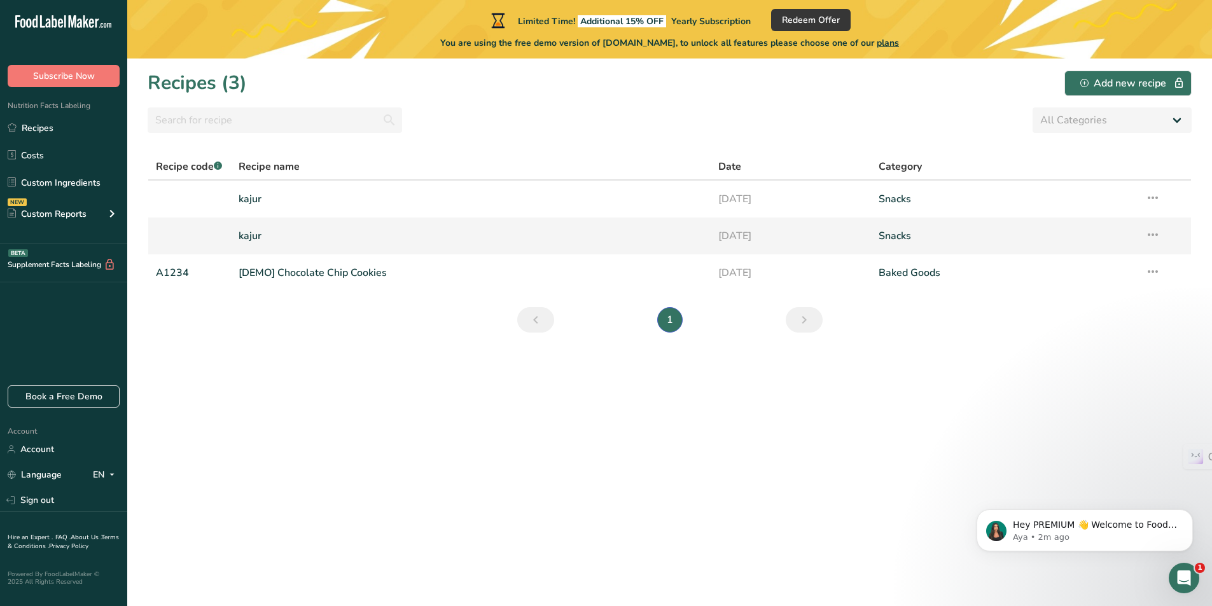
click at [1151, 233] on icon at bounding box center [1152, 234] width 15 height 23
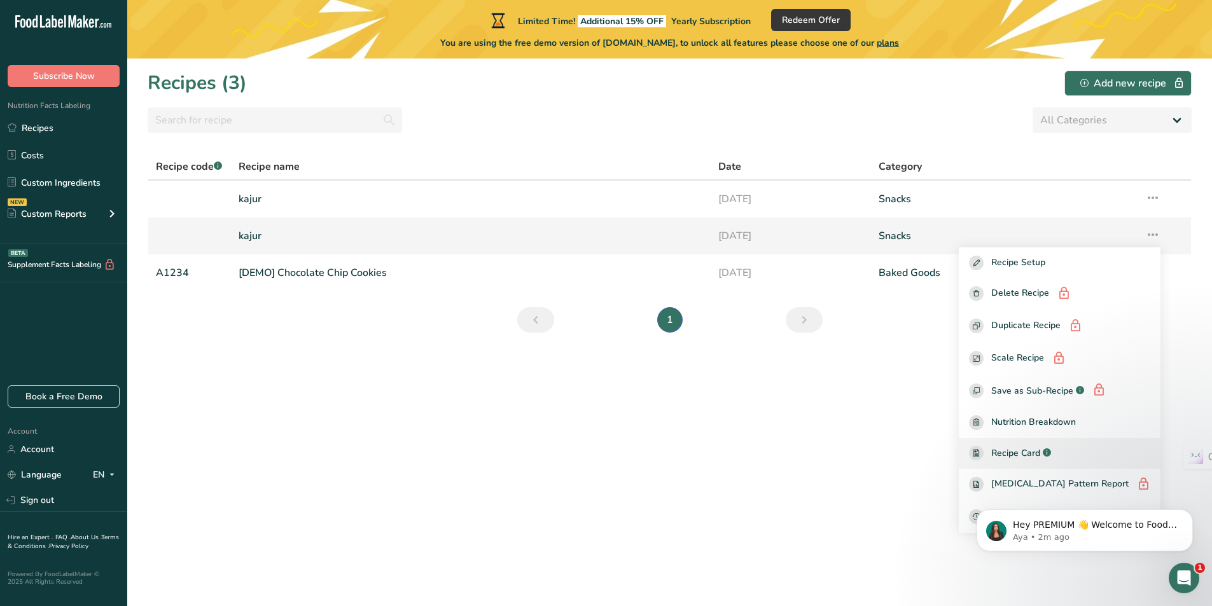
click at [1040, 456] on span "Recipe Card" at bounding box center [1015, 453] width 49 height 13
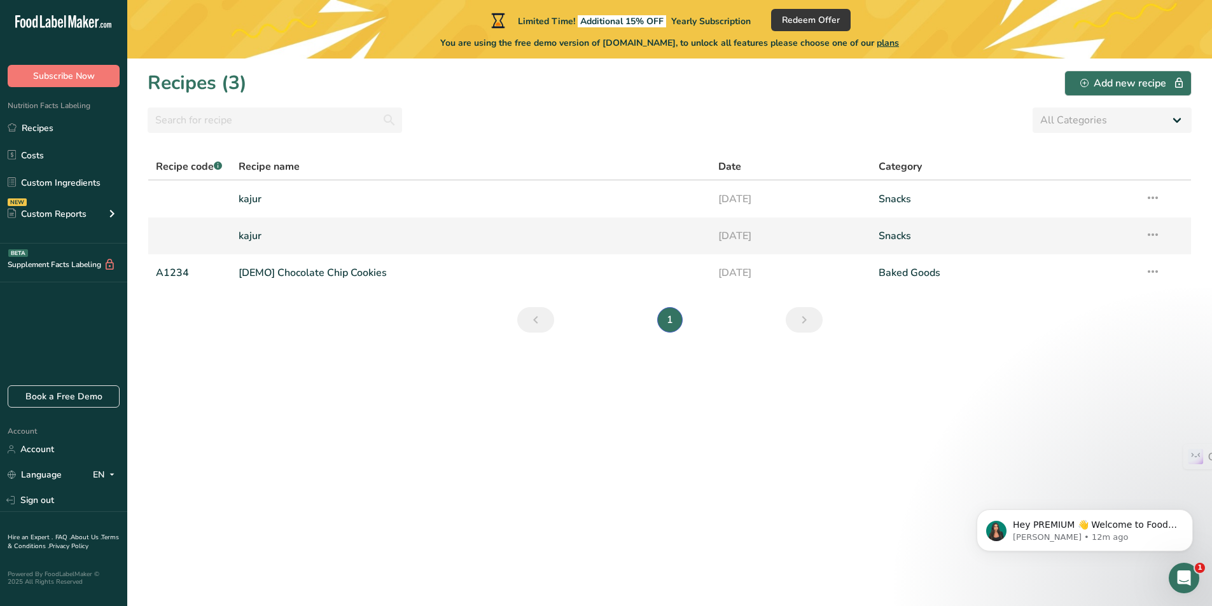
click at [1151, 233] on icon at bounding box center [1152, 234] width 15 height 23
